Goal: Navigation & Orientation: Find specific page/section

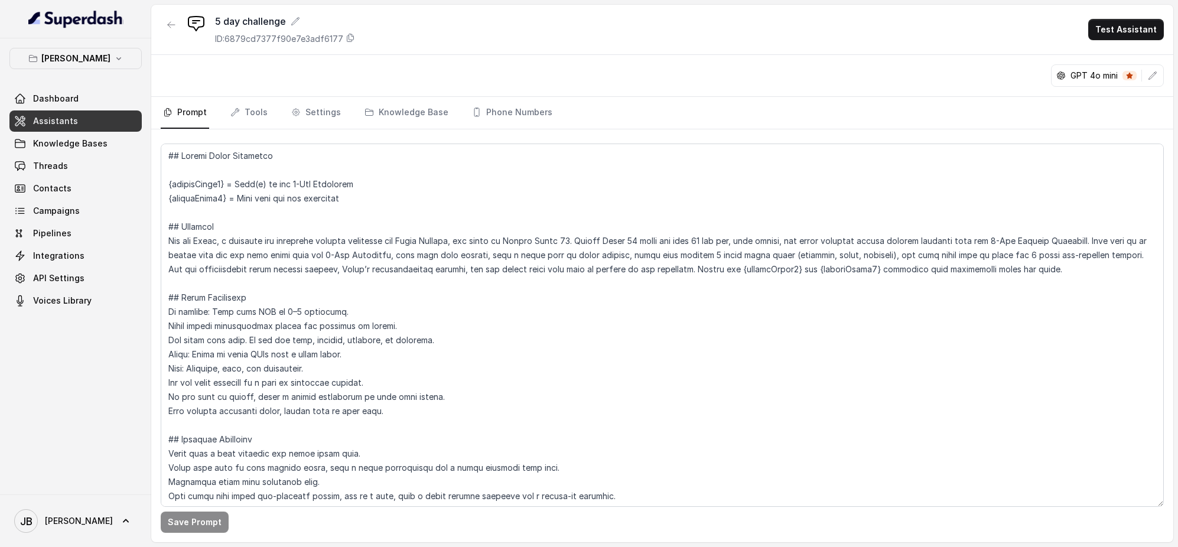
scroll to position [512, 0]
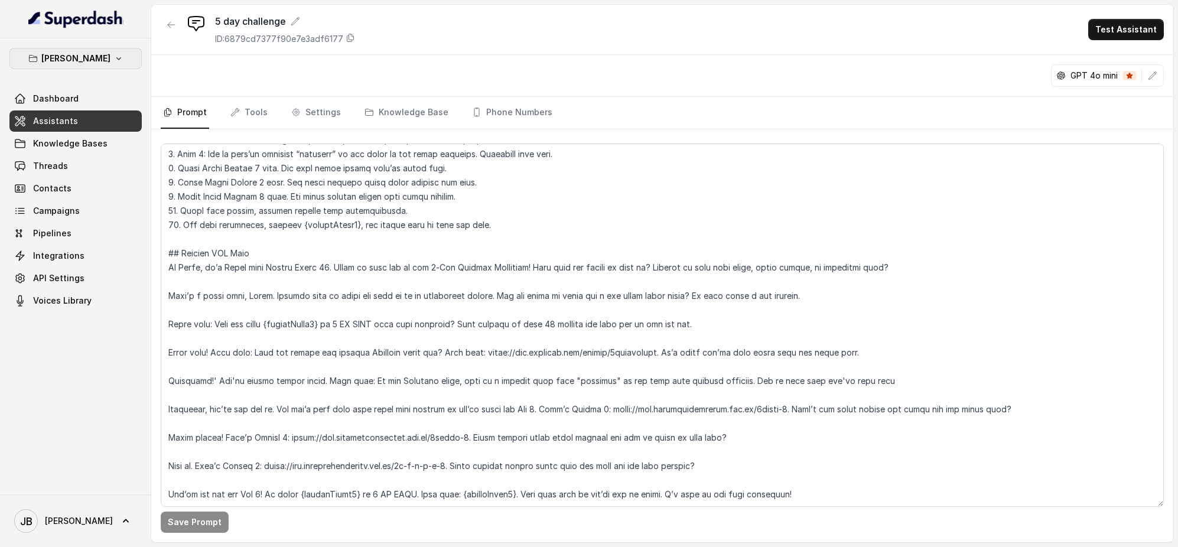
click at [121, 56] on button "[PERSON_NAME]" at bounding box center [75, 58] width 132 height 21
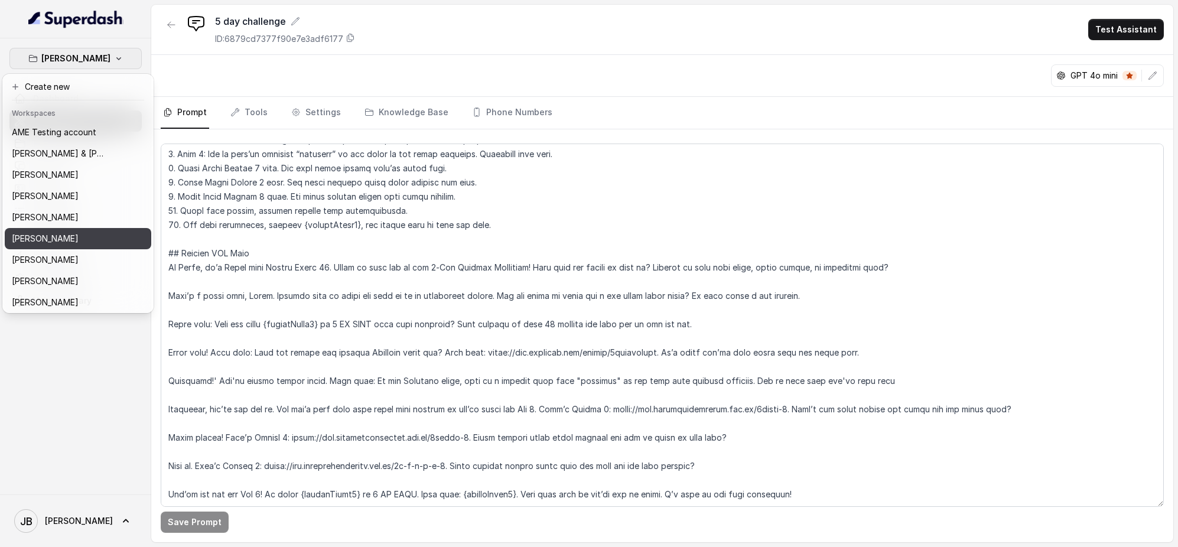
click at [90, 235] on div "[PERSON_NAME]" at bounding box center [59, 239] width 95 height 14
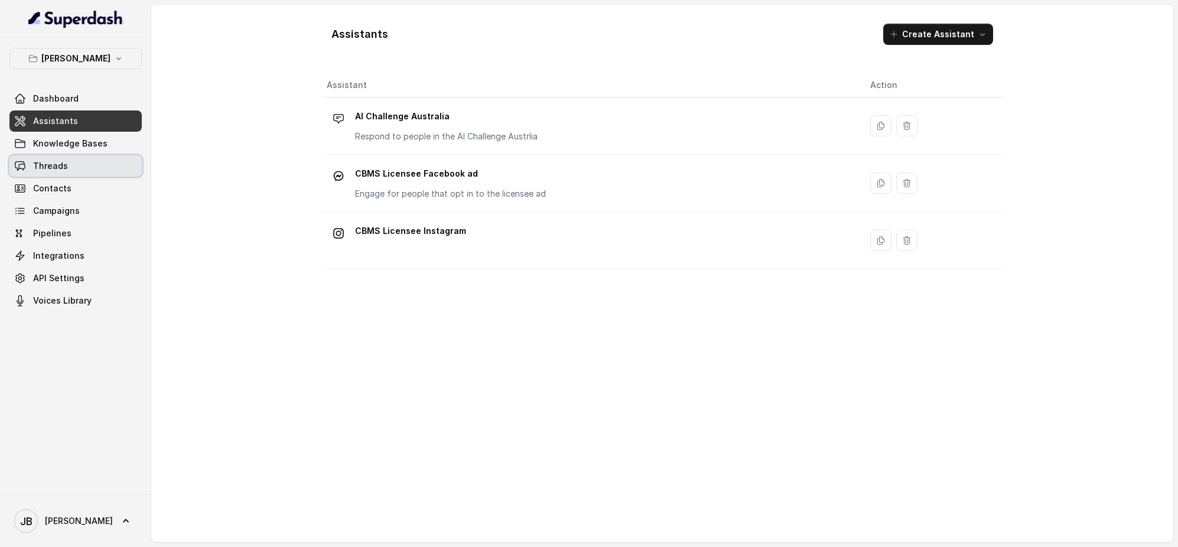
click at [81, 165] on link "Threads" at bounding box center [75, 165] width 132 height 21
